Goal: Task Accomplishment & Management: Complete application form

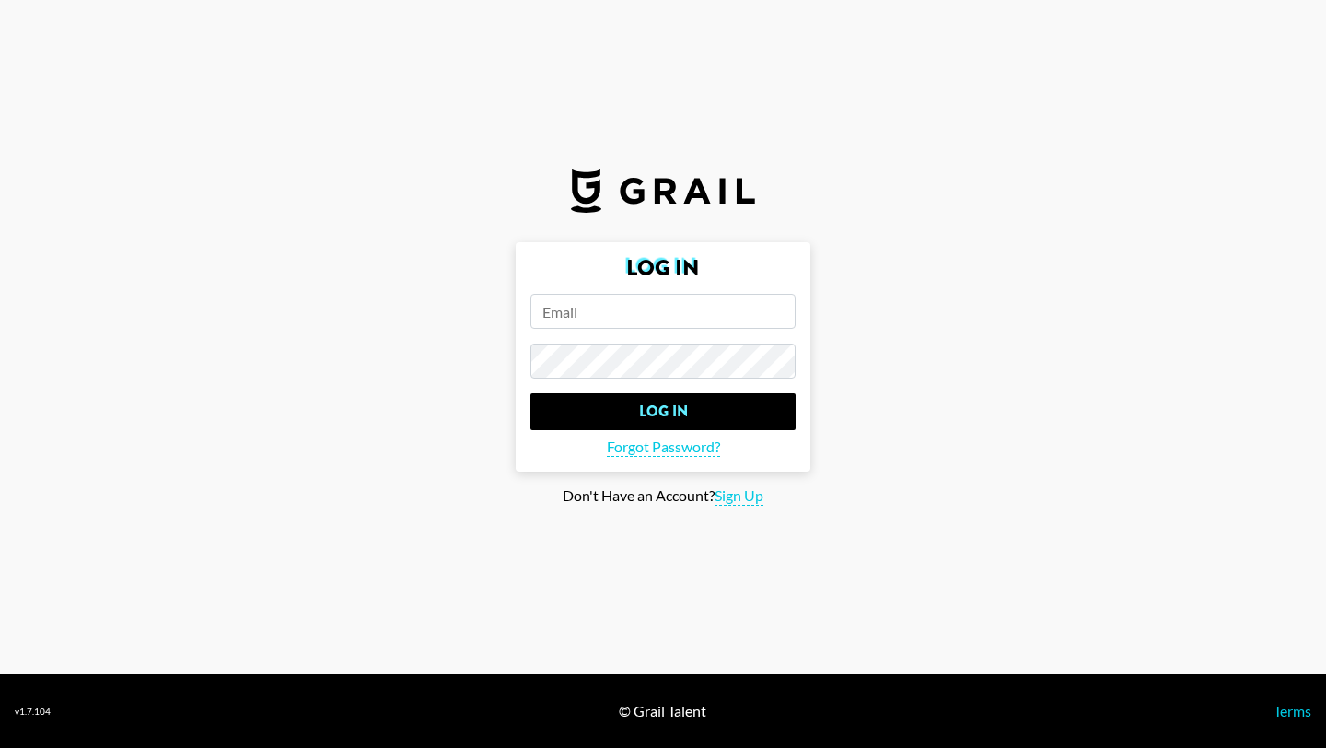
click at [569, 316] on input "email" at bounding box center [662, 311] width 265 height 35
click at [530, 393] on input "Log In" at bounding box center [662, 411] width 265 height 37
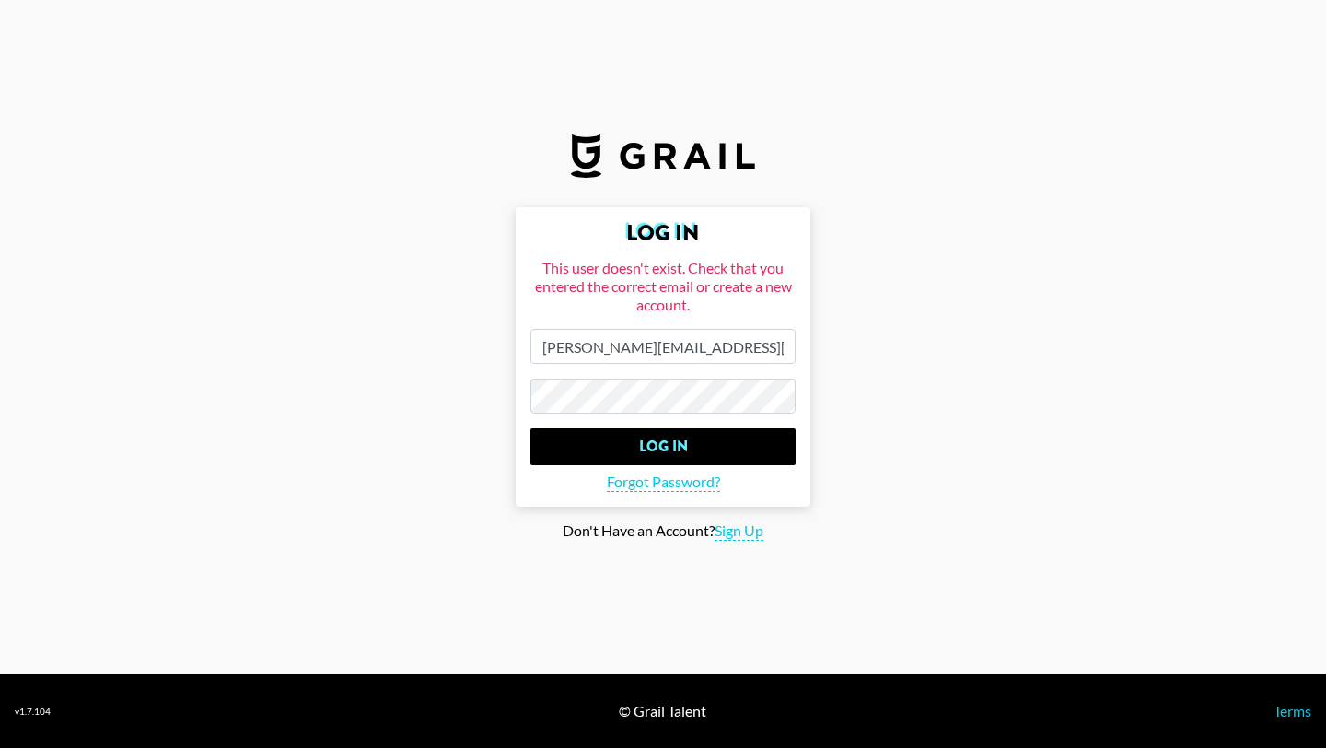
click at [688, 349] on input "[PERSON_NAME][EMAIL_ADDRESS][PERSON_NAME][DOMAIN_NAME]" at bounding box center [662, 346] width 265 height 35
type input "[PERSON_NAME][EMAIL_ADDRESS][PERSON_NAME][DOMAIN_NAME]"
click at [530, 428] on input "Log In" at bounding box center [662, 446] width 265 height 37
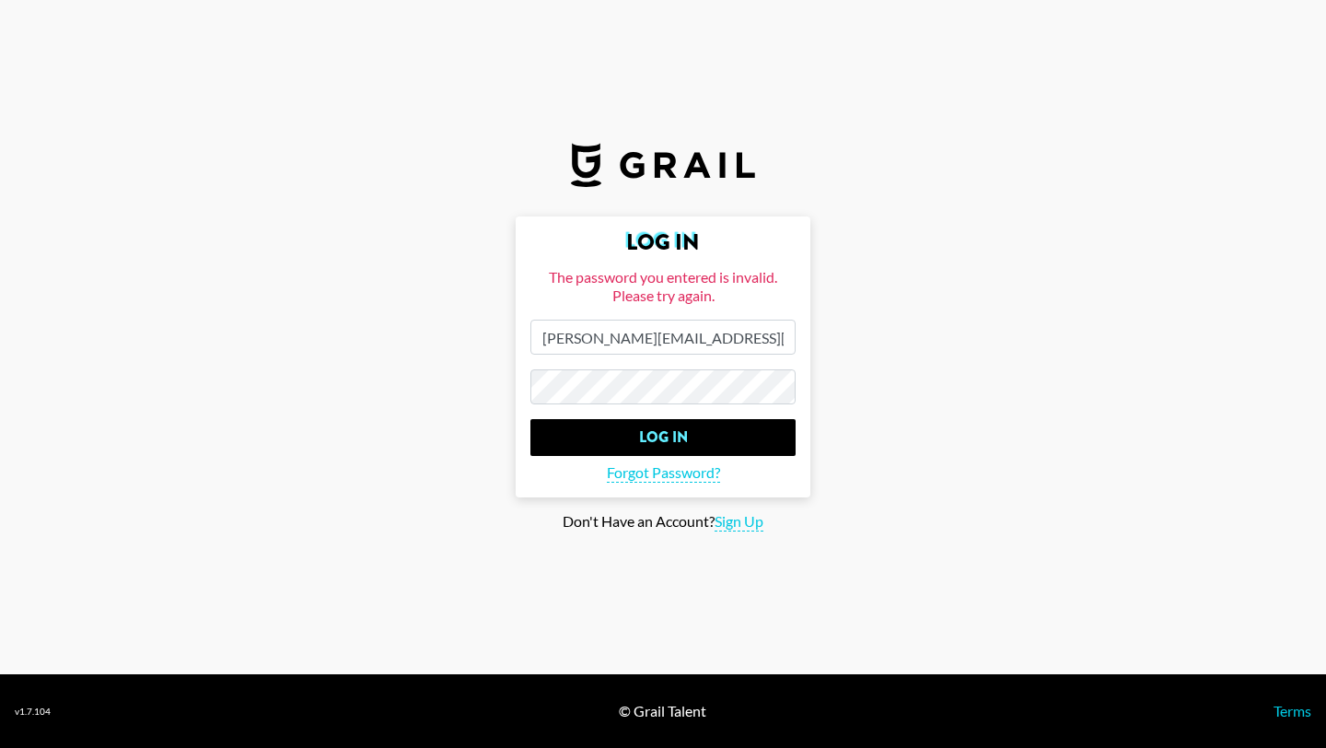
click at [530, 419] on input "Log In" at bounding box center [662, 437] width 265 height 37
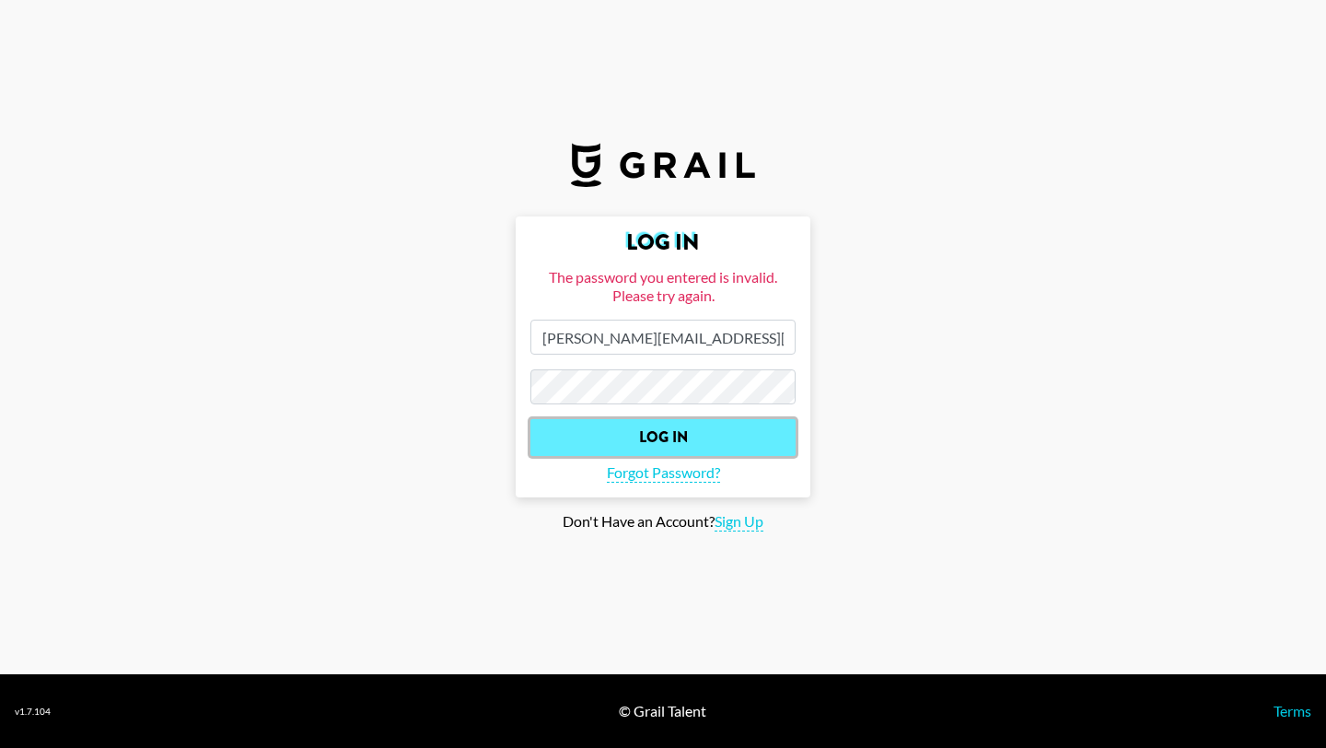
click at [685, 438] on input "Log In" at bounding box center [662, 437] width 265 height 37
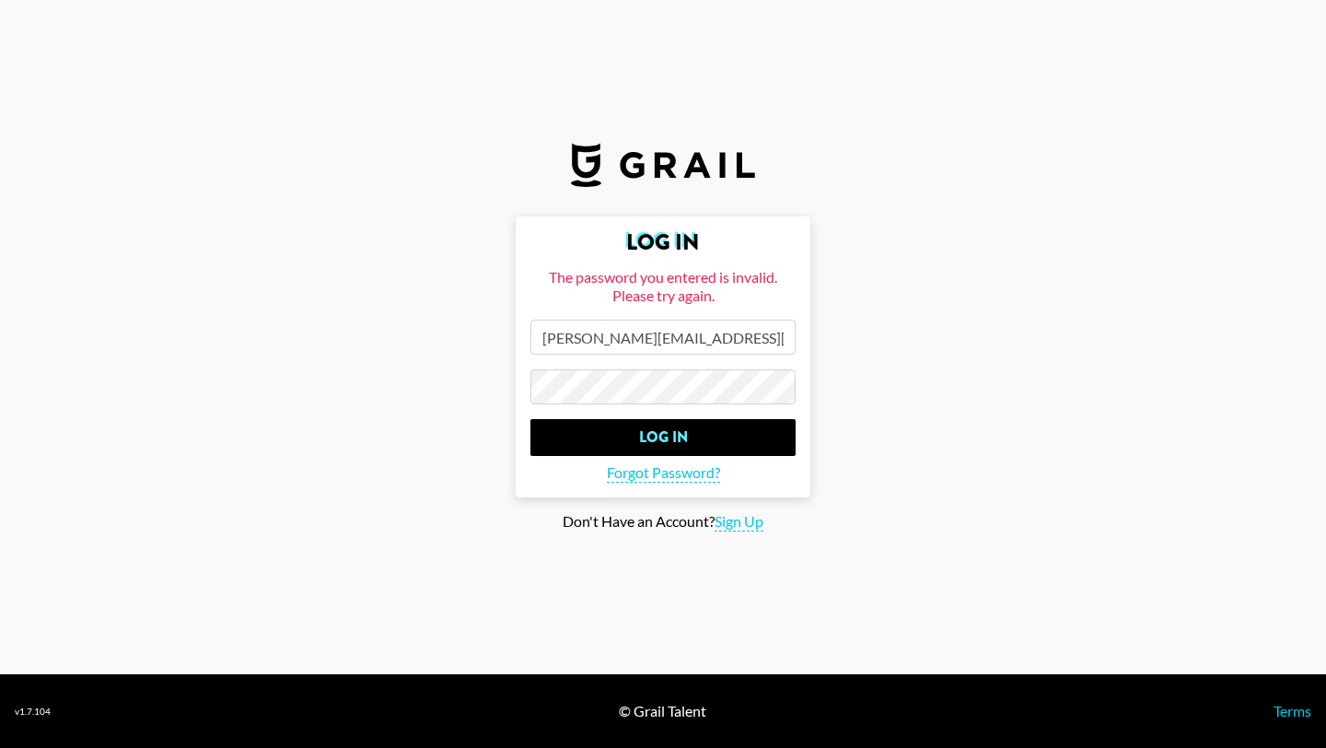
click at [530, 419] on input "Log In" at bounding box center [662, 437] width 265 height 37
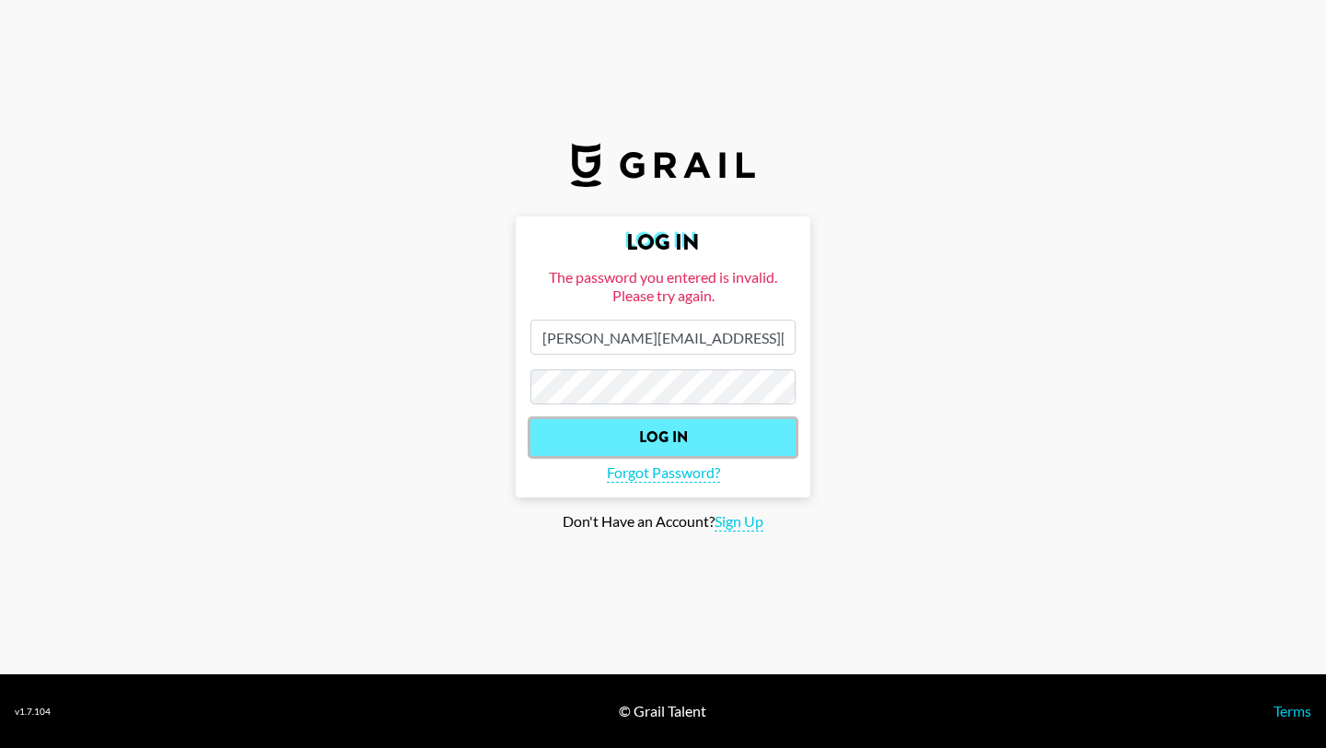
click at [677, 445] on input "Log In" at bounding box center [662, 437] width 265 height 37
click at [663, 422] on input "Log In" at bounding box center [662, 437] width 265 height 37
click at [647, 441] on input "Log In" at bounding box center [662, 437] width 265 height 37
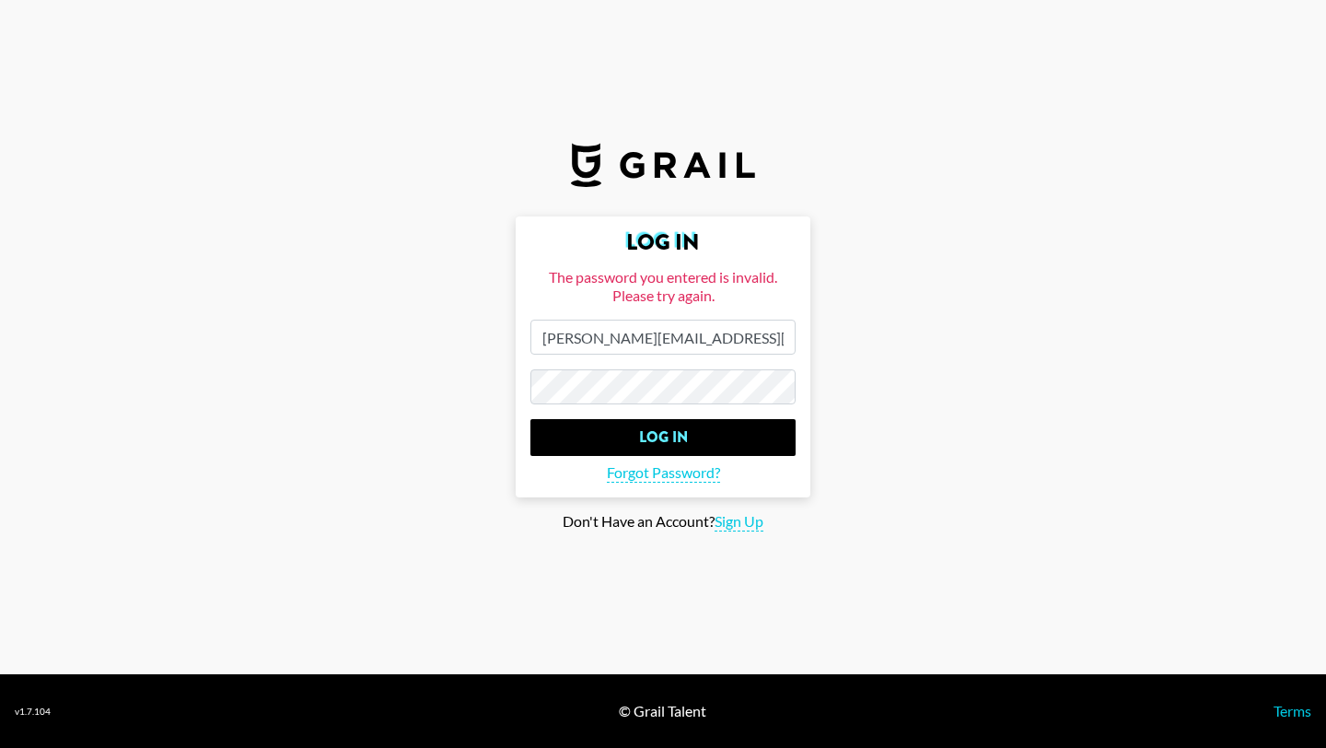
click at [530, 419] on input "Log In" at bounding box center [662, 437] width 265 height 37
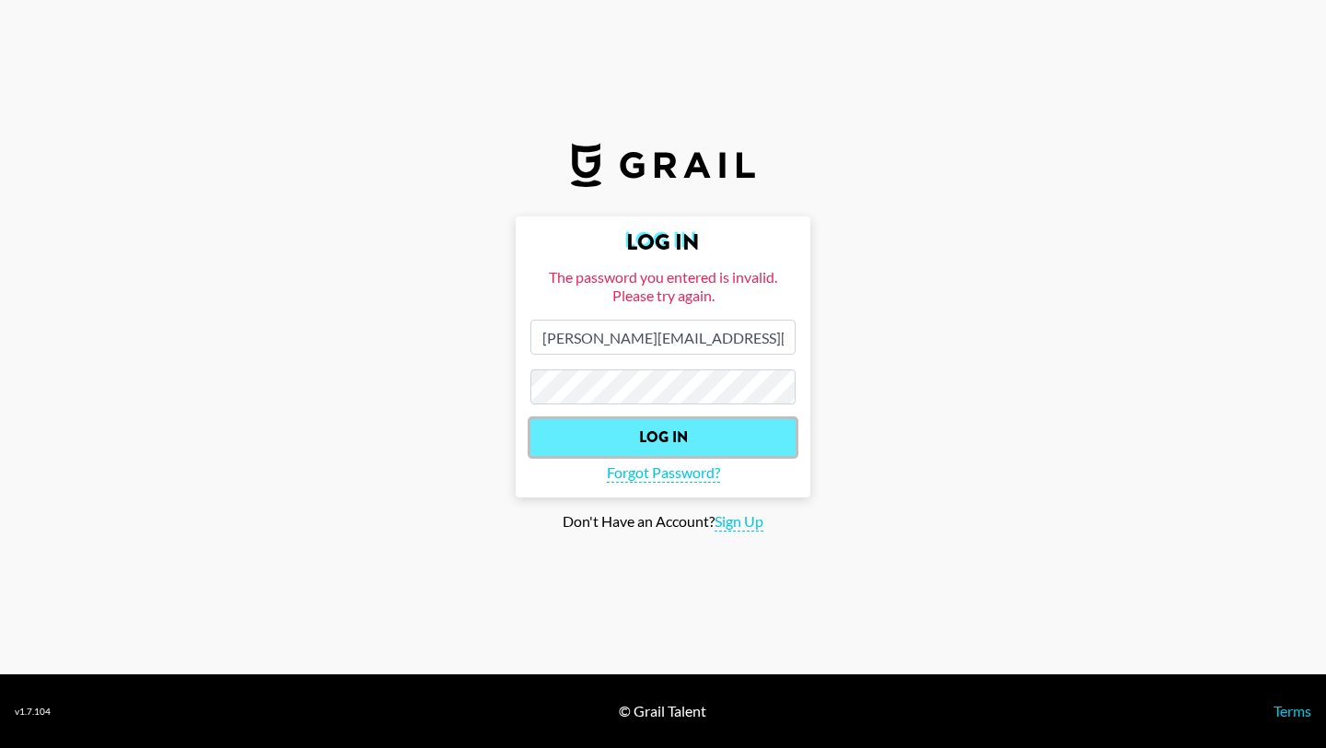
click at [659, 428] on input "Log In" at bounding box center [662, 437] width 265 height 37
click at [672, 430] on input "Log In" at bounding box center [662, 437] width 265 height 37
click at [681, 440] on input "Log In" at bounding box center [662, 437] width 265 height 37
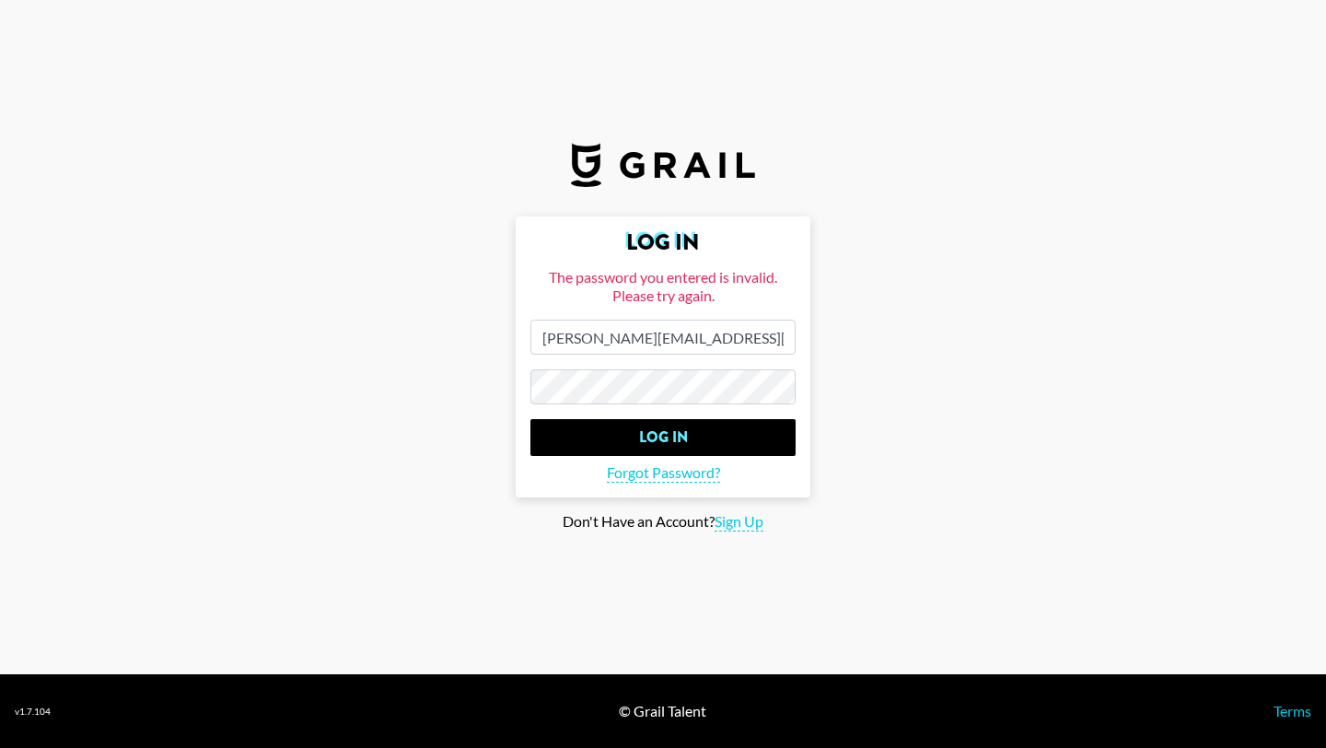
click at [530, 419] on input "Log In" at bounding box center [662, 437] width 265 height 37
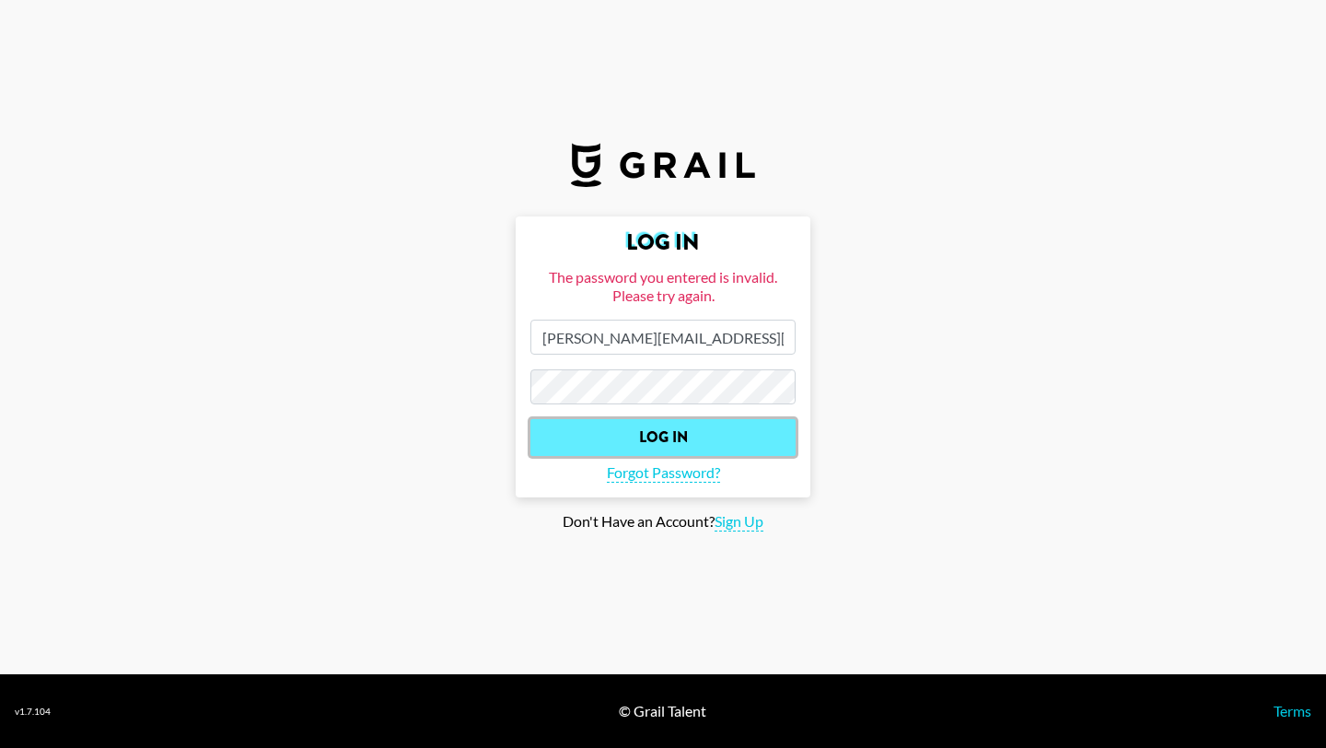
click at [672, 431] on input "Log In" at bounding box center [662, 437] width 265 height 37
click at [670, 424] on input "Log In" at bounding box center [662, 437] width 265 height 37
click at [650, 433] on input "Log In" at bounding box center [662, 437] width 265 height 37
click at [645, 432] on input "Log In" at bounding box center [662, 437] width 265 height 37
